Goal: Information Seeking & Learning: Learn about a topic

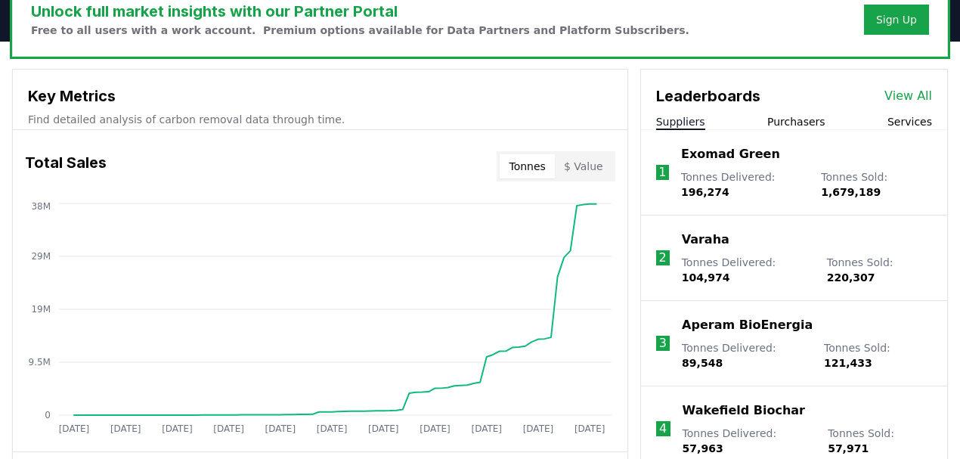
scroll to position [503, 0]
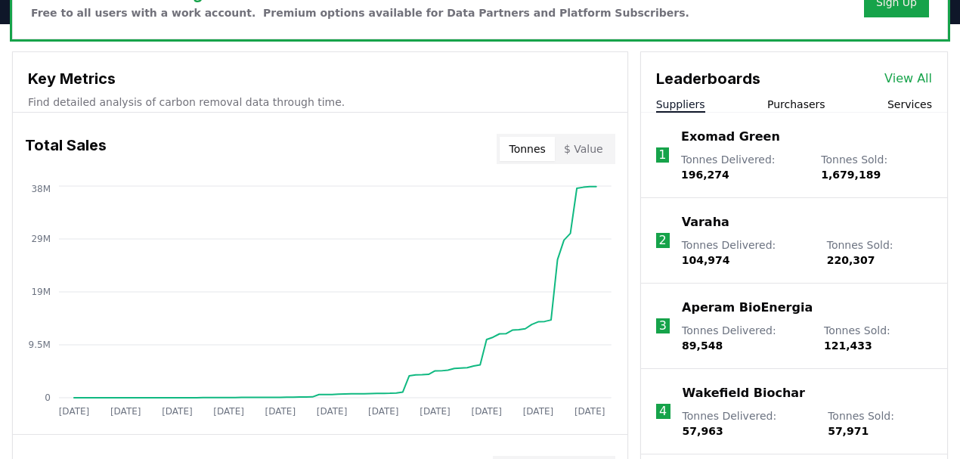
click at [600, 147] on button "$ Value" at bounding box center [583, 149] width 57 height 24
click at [538, 151] on button "Tonnes" at bounding box center [526, 149] width 54 height 24
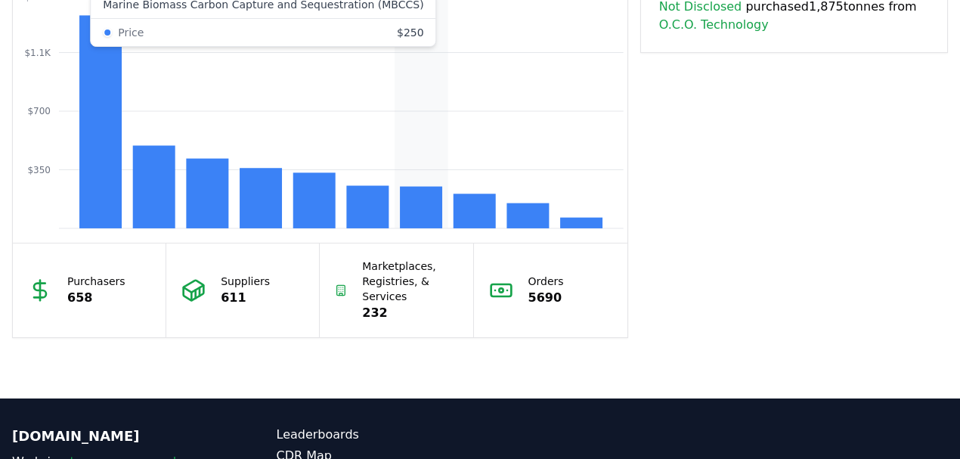
scroll to position [1360, 0]
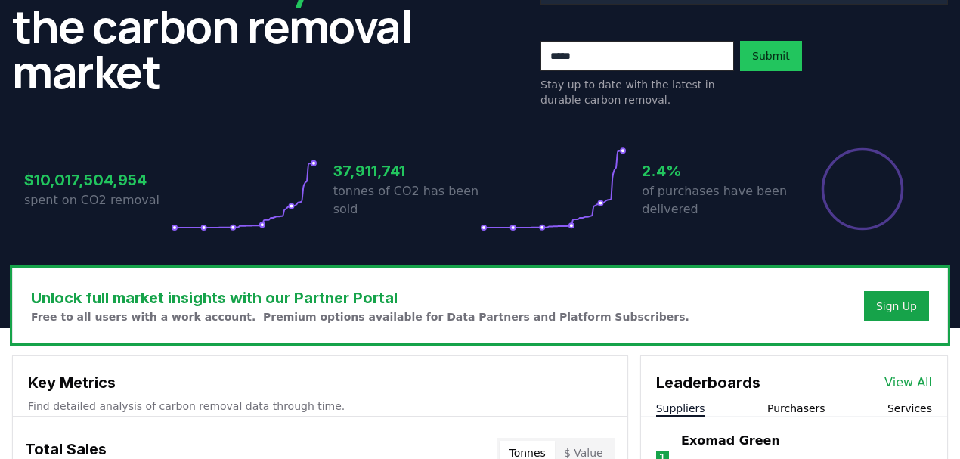
scroll to position [151, 0]
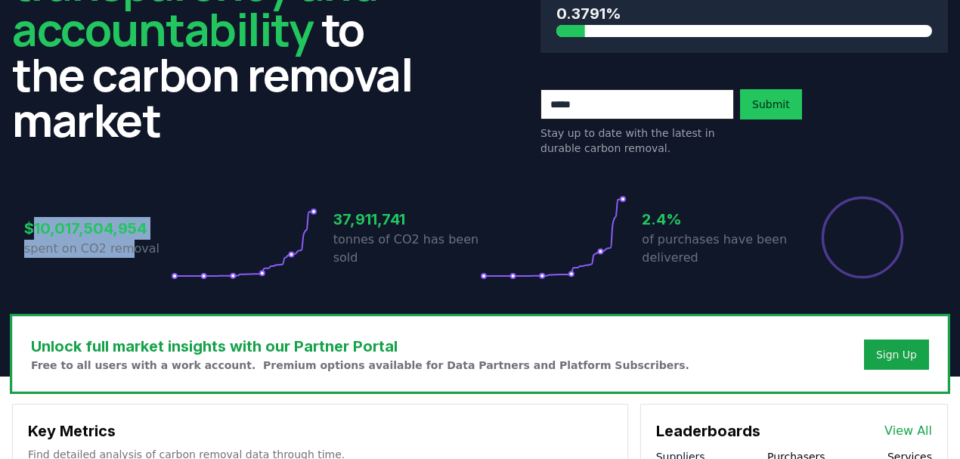
drag, startPoint x: 30, startPoint y: 228, endPoint x: 127, endPoint y: 240, distance: 97.5
click at [127, 240] on div "$10,017,504,954 spent on CO2 removal" at bounding box center [97, 237] width 147 height 85
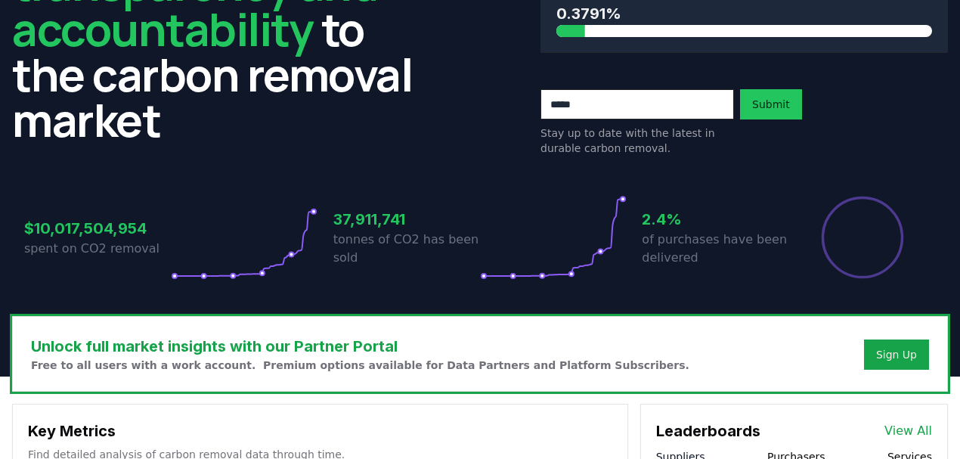
click at [132, 242] on p "spent on CO2 removal" at bounding box center [97, 249] width 147 height 18
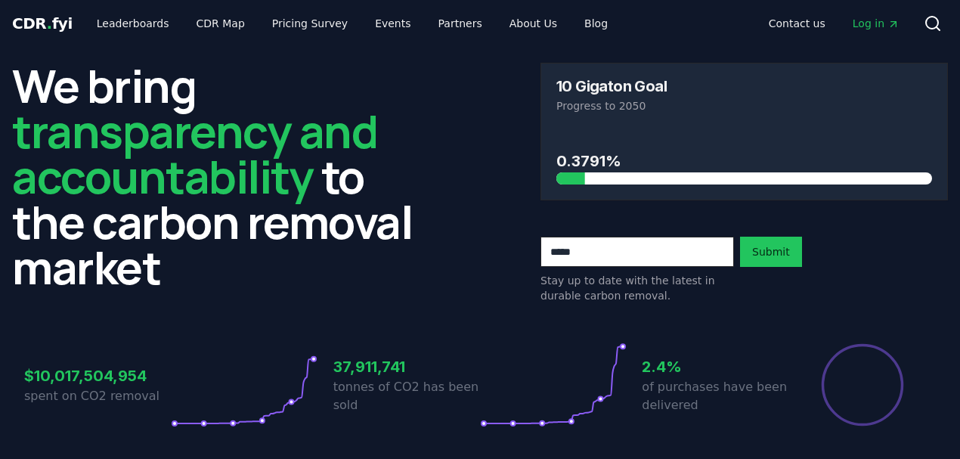
scroll to position [0, 0]
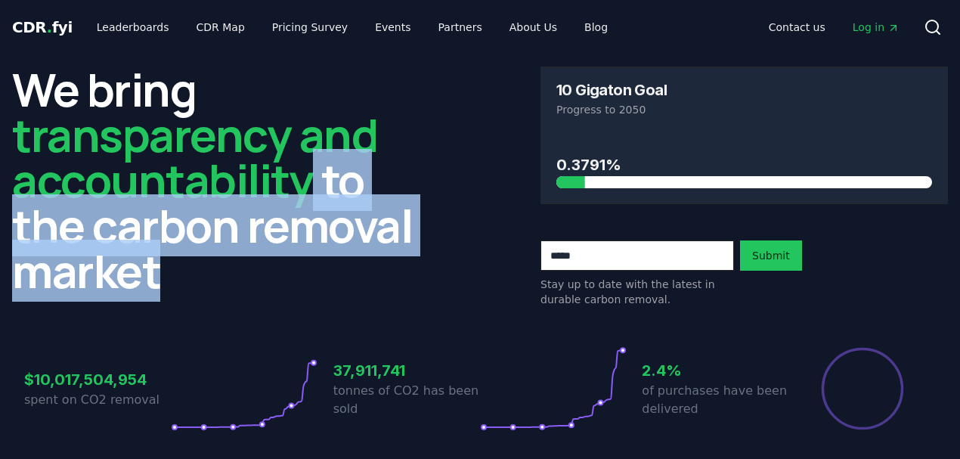
drag, startPoint x: 312, startPoint y: 171, endPoint x: 172, endPoint y: 277, distance: 176.4
click at [172, 278] on h2 "We bring transparency and accountability to the carbon removal market" at bounding box center [215, 179] width 407 height 227
click at [171, 277] on h2 "We bring transparency and accountability to the carbon removal market" at bounding box center [215, 179] width 407 height 227
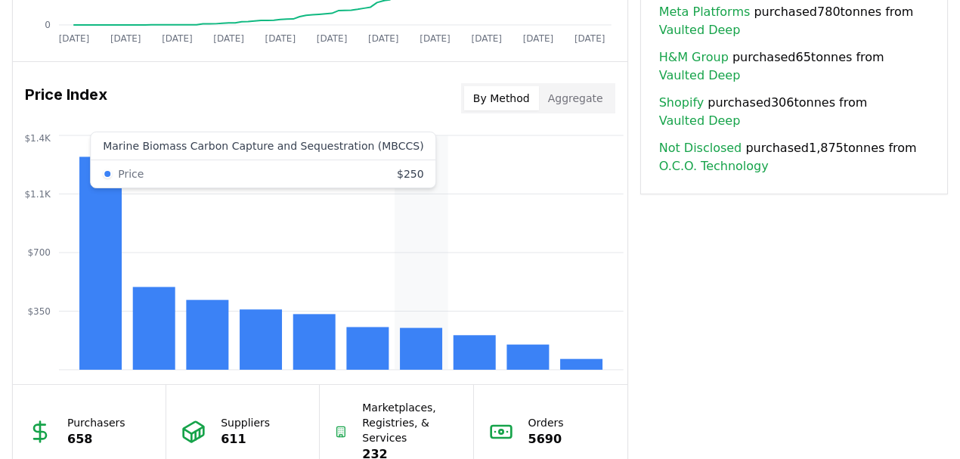
scroll to position [1158, 0]
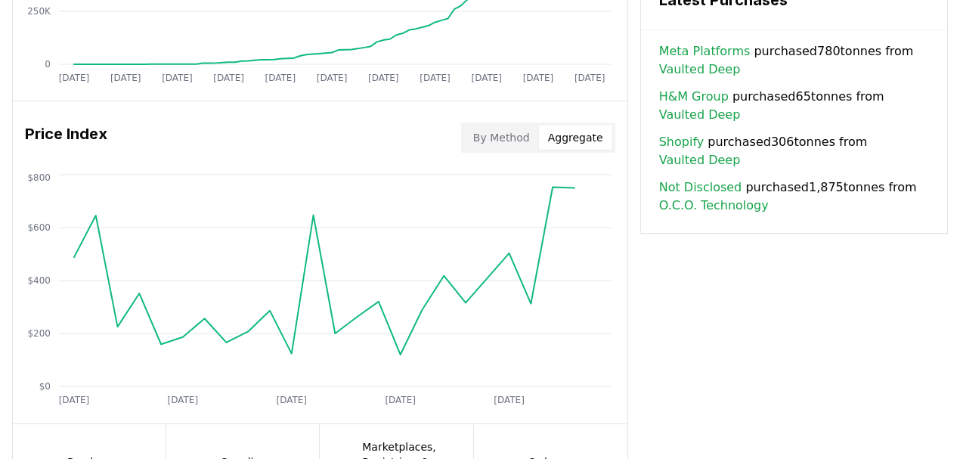
click at [574, 136] on button "Aggregate" at bounding box center [575, 137] width 73 height 24
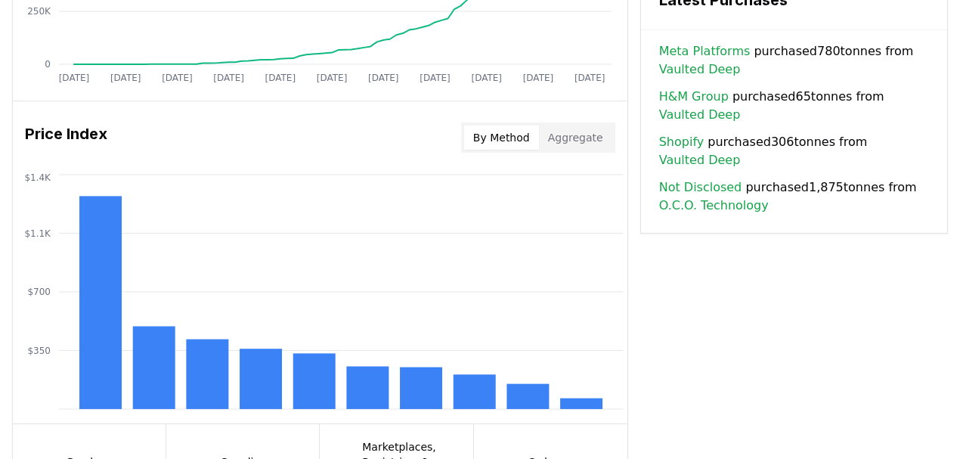
click at [495, 136] on button "By Method" at bounding box center [501, 137] width 75 height 24
click at [589, 137] on button "Aggregate" at bounding box center [575, 137] width 73 height 24
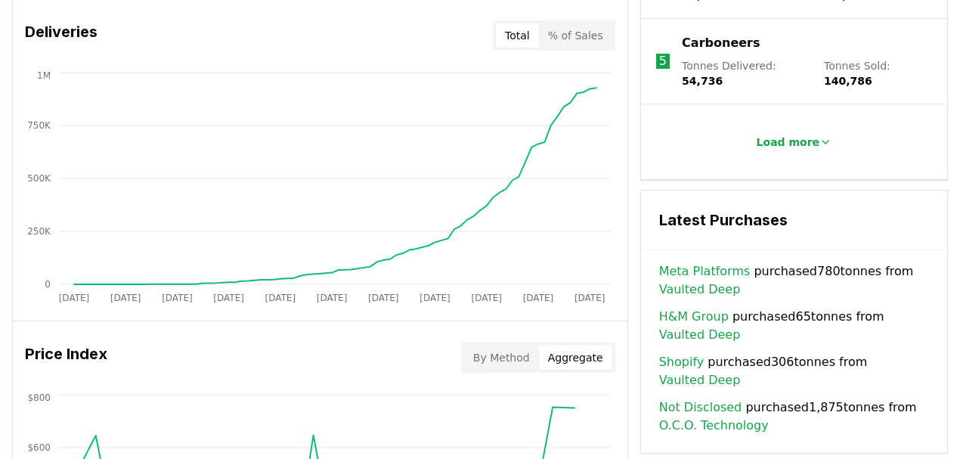
scroll to position [856, 0]
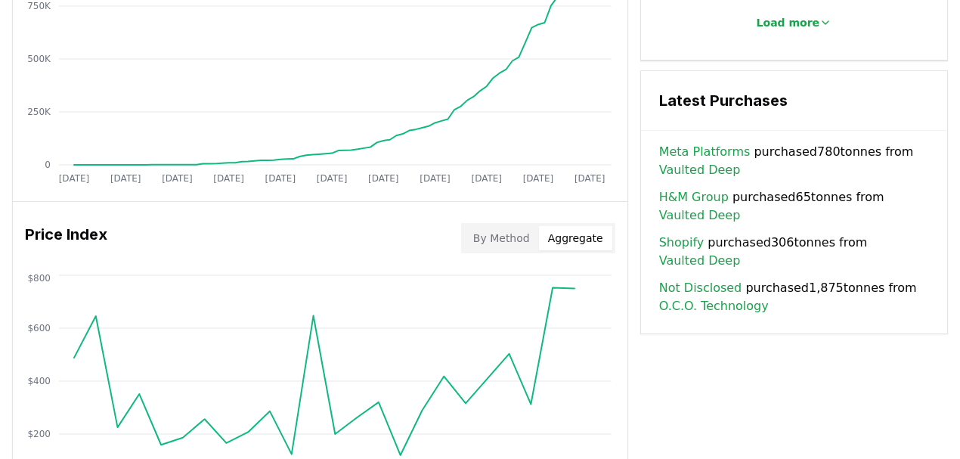
click at [518, 233] on button "By Method" at bounding box center [501, 238] width 75 height 24
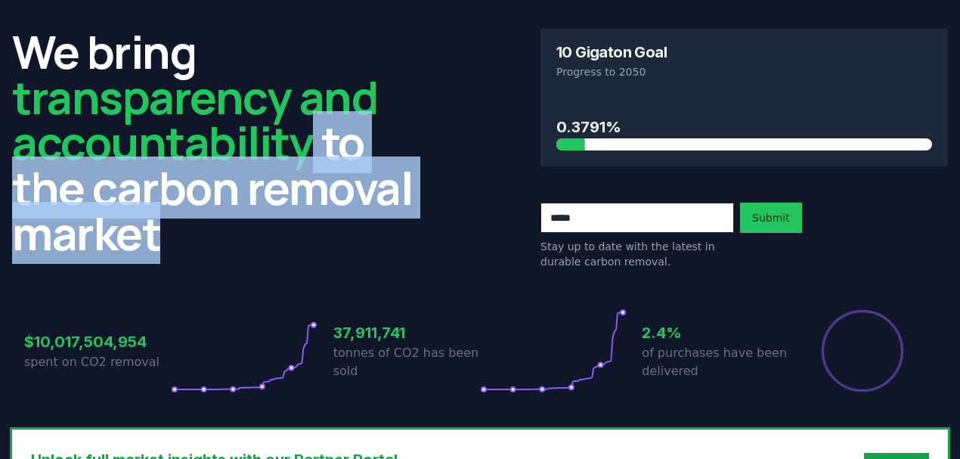
scroll to position [0, 0]
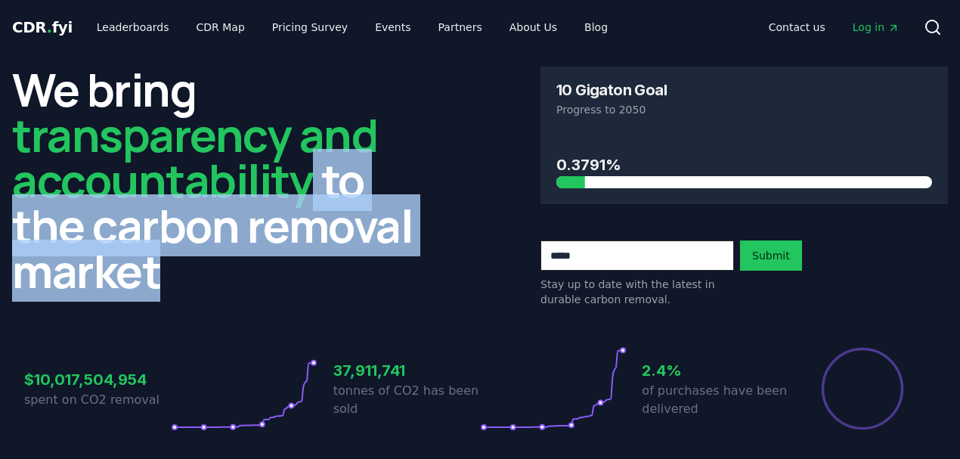
click at [404, 242] on h2 "We bring transparency and accountability to the carbon removal market" at bounding box center [215, 179] width 407 height 227
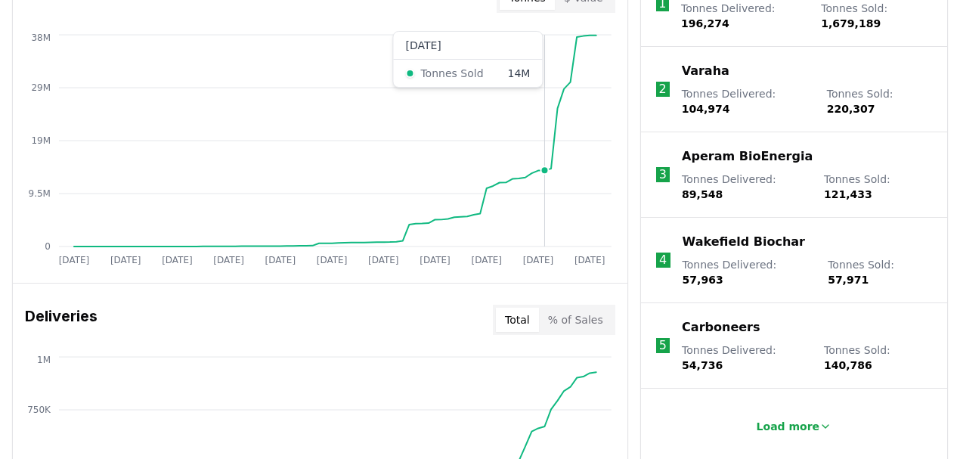
scroll to position [453, 0]
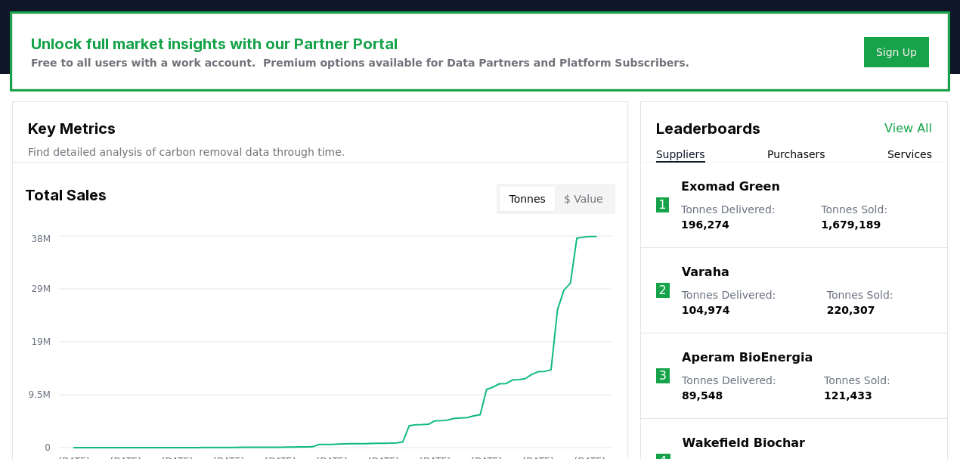
click at [591, 205] on button "$ Value" at bounding box center [583, 199] width 57 height 24
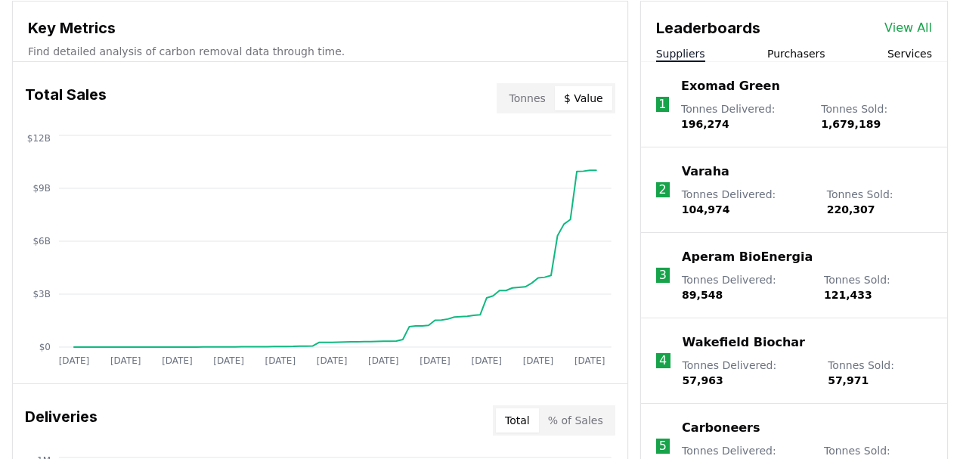
scroll to position [654, 0]
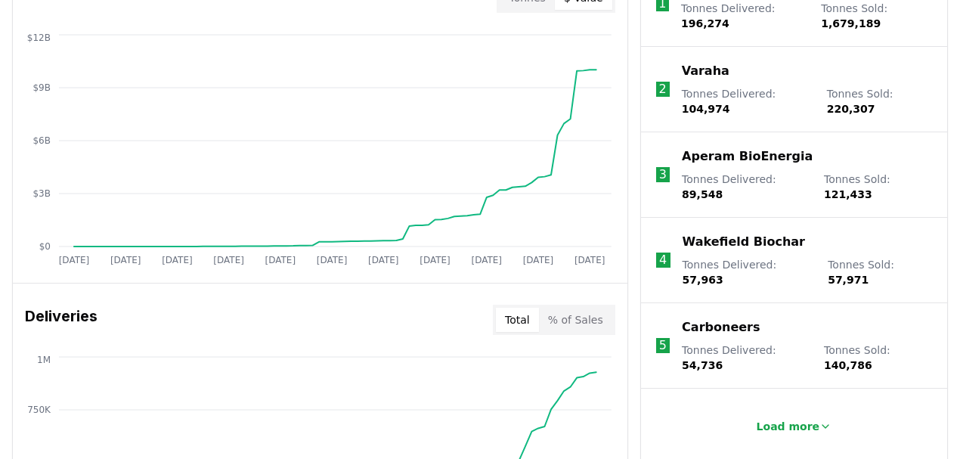
click at [583, 312] on button "% of Sales" at bounding box center [575, 320] width 73 height 24
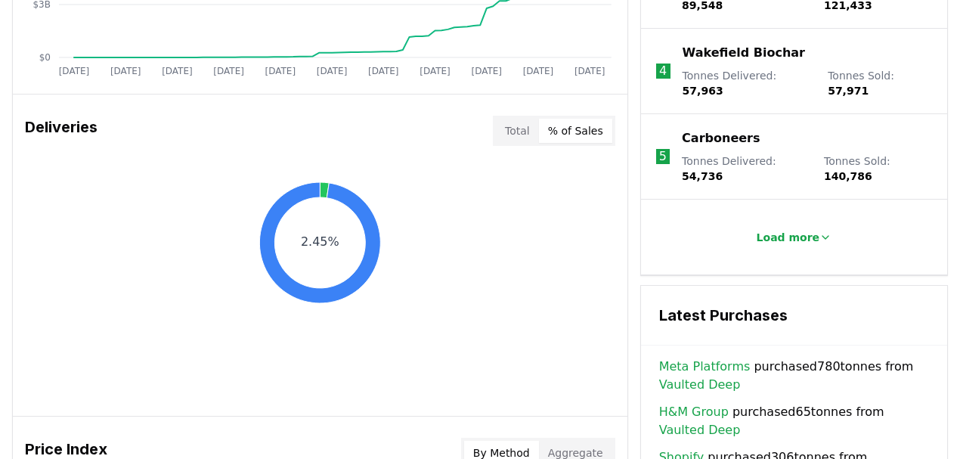
scroll to position [957, 0]
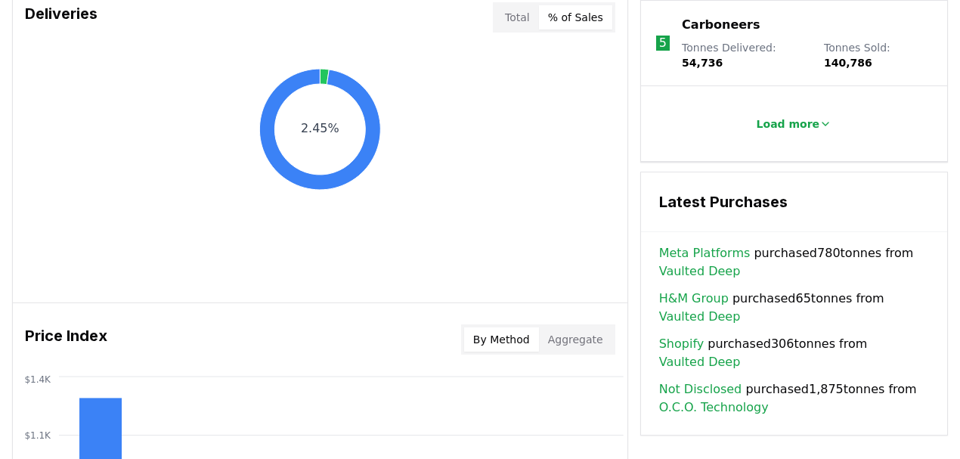
click at [519, 24] on button "Total" at bounding box center [517, 17] width 43 height 24
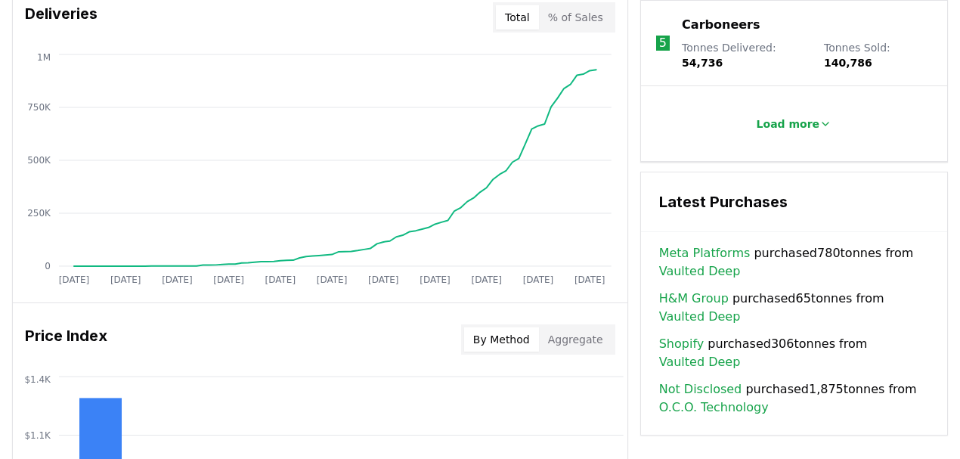
click at [583, 349] on div "By Method Aggregate" at bounding box center [538, 339] width 154 height 30
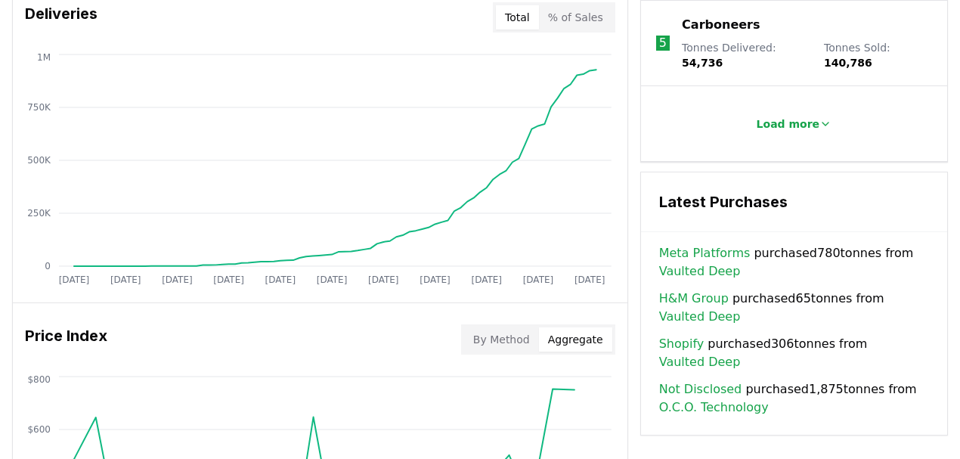
click at [586, 343] on button "Aggregate" at bounding box center [575, 339] width 73 height 24
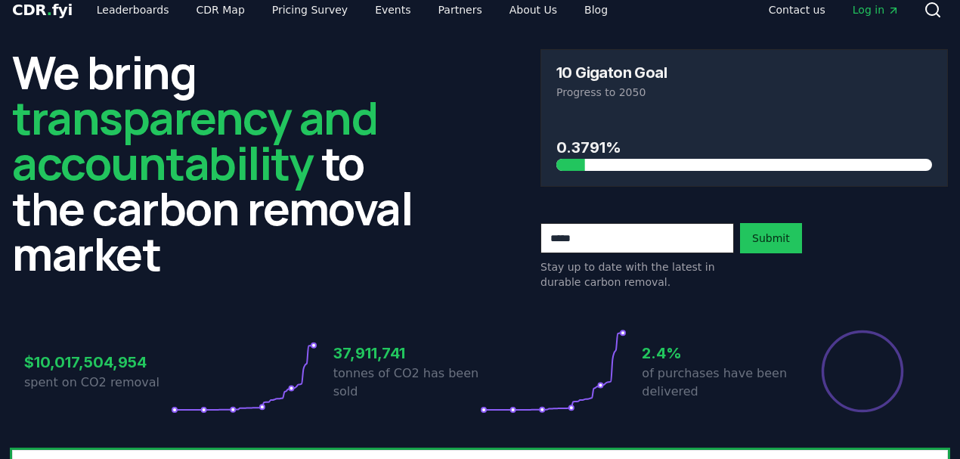
scroll to position [0, 0]
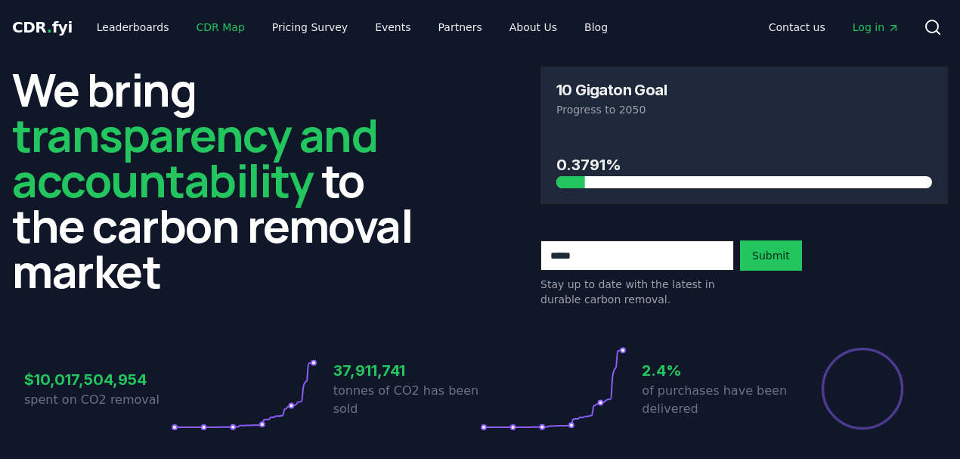
click at [218, 25] on link "CDR Map" at bounding box center [220, 27] width 73 height 27
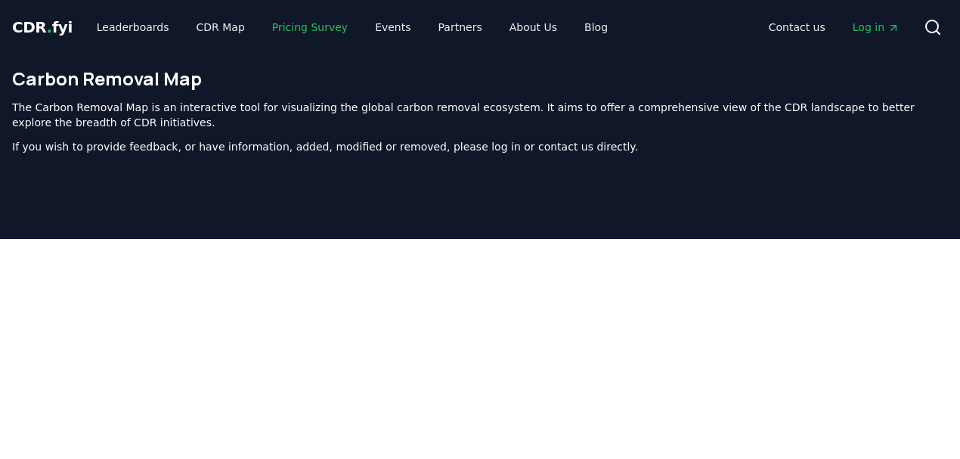
click at [289, 24] on link "Pricing Survey" at bounding box center [310, 27] width 100 height 27
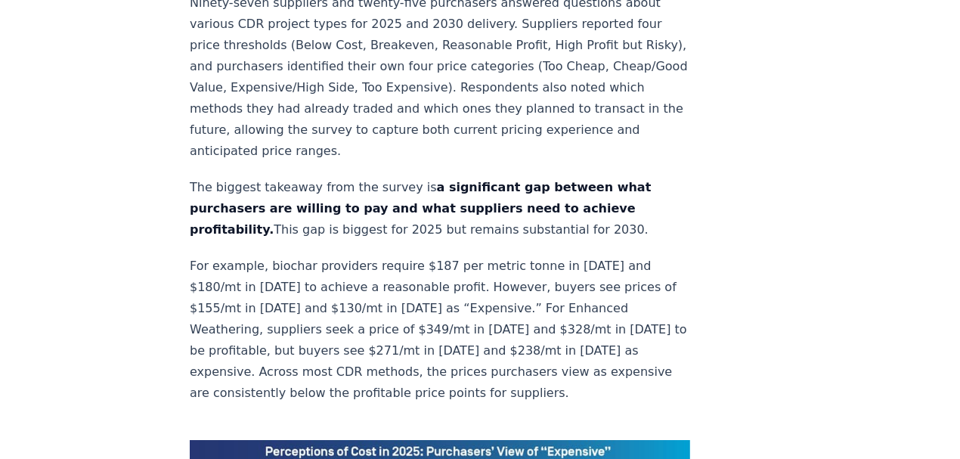
scroll to position [907, 0]
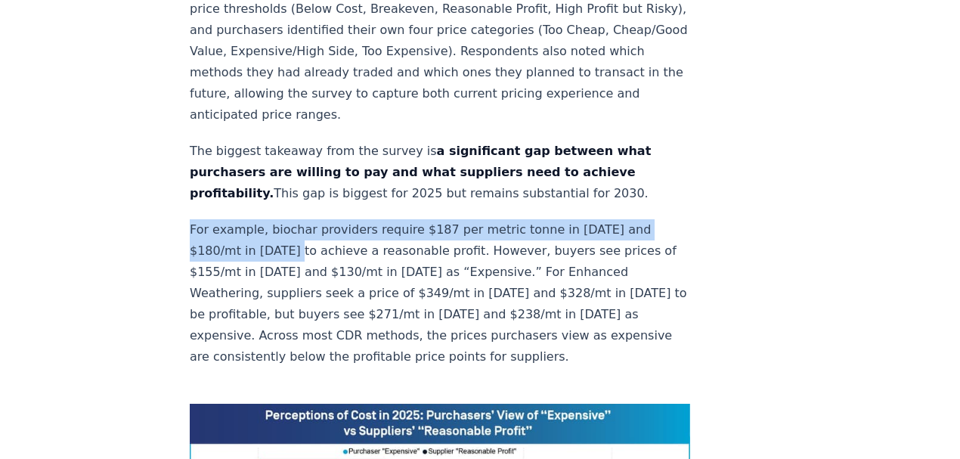
drag, startPoint x: 207, startPoint y: 63, endPoint x: 442, endPoint y: 135, distance: 245.5
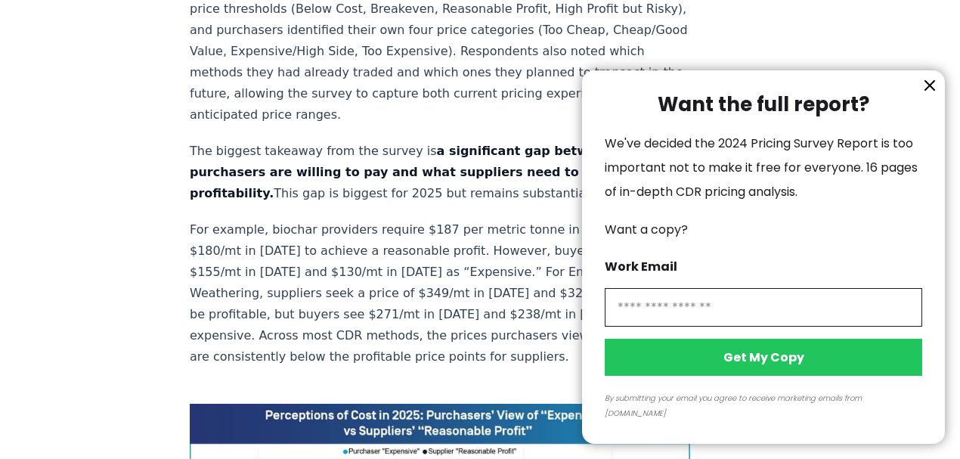
click at [442, 135] on div at bounding box center [480, 229] width 960 height 459
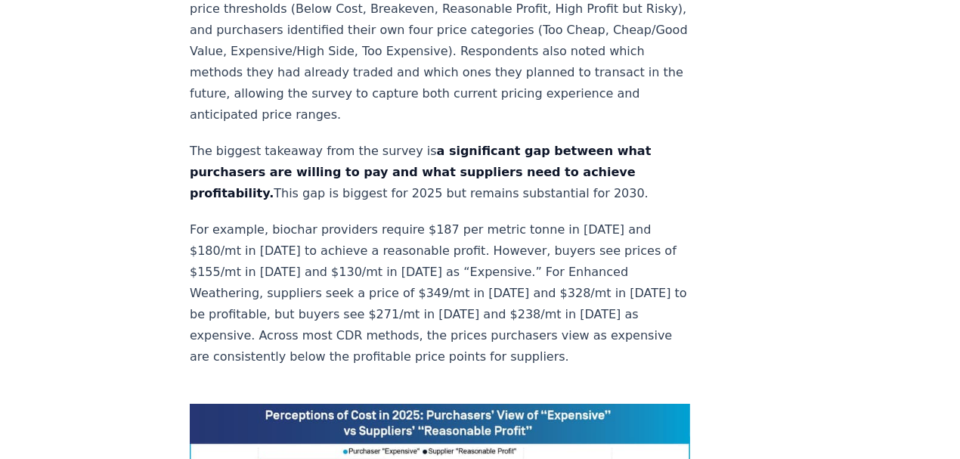
click at [592, 219] on p "For example, biochar providers require $187 per metric tonne in [DATE] and $180…" at bounding box center [440, 293] width 500 height 148
